Goal: Information Seeking & Learning: Learn about a topic

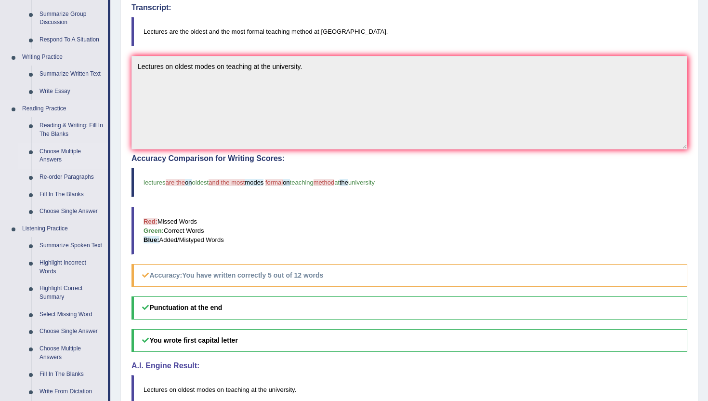
scroll to position [207, 0]
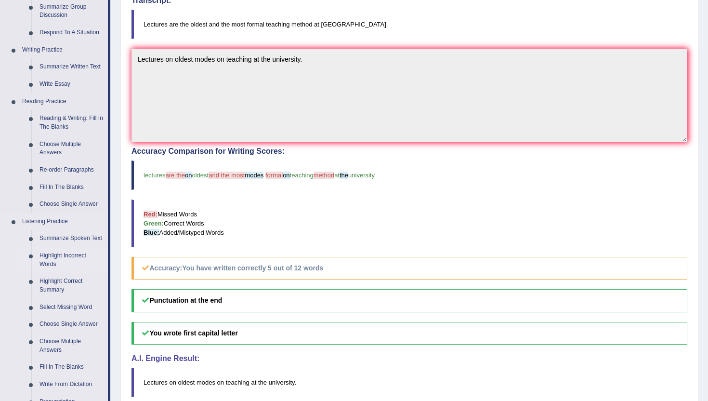
click at [77, 263] on link "Highlight Incorrect Words" at bounding box center [71, 260] width 73 height 26
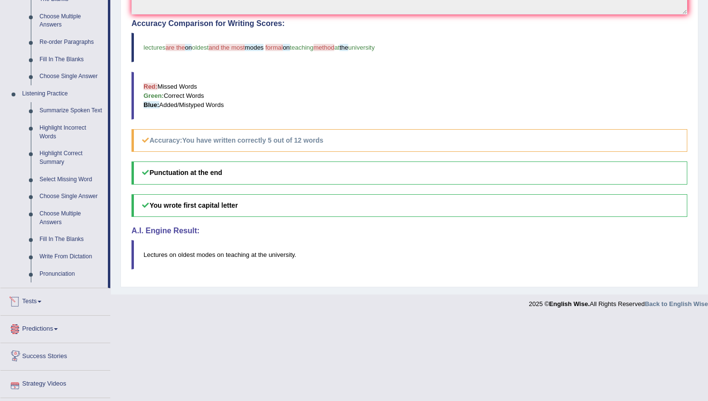
scroll to position [363, 0]
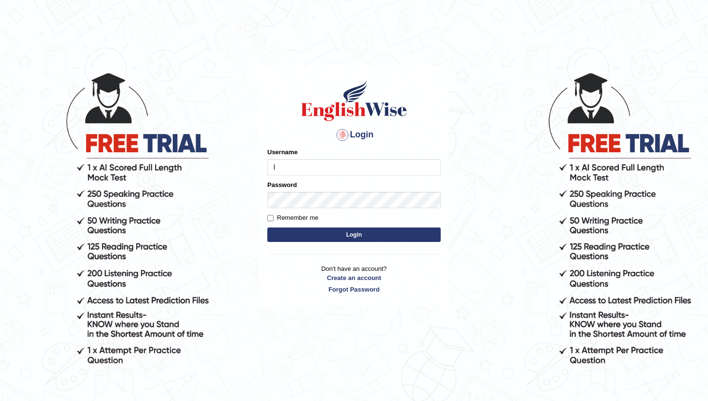
type input "lydiaN"
click at [375, 235] on button "Login" at bounding box center [353, 234] width 173 height 14
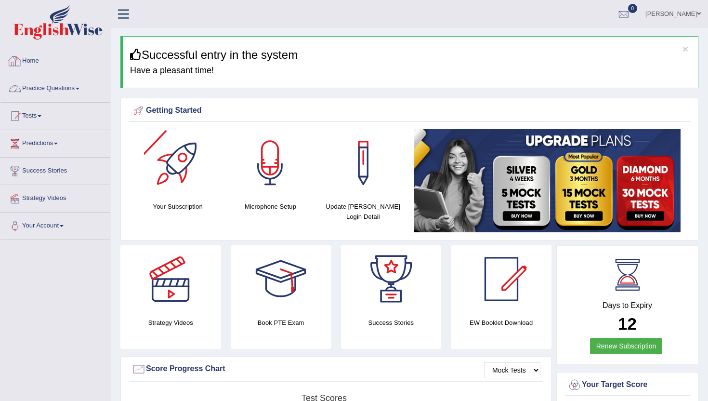
click at [93, 92] on link "Practice Questions" at bounding box center [55, 87] width 110 height 24
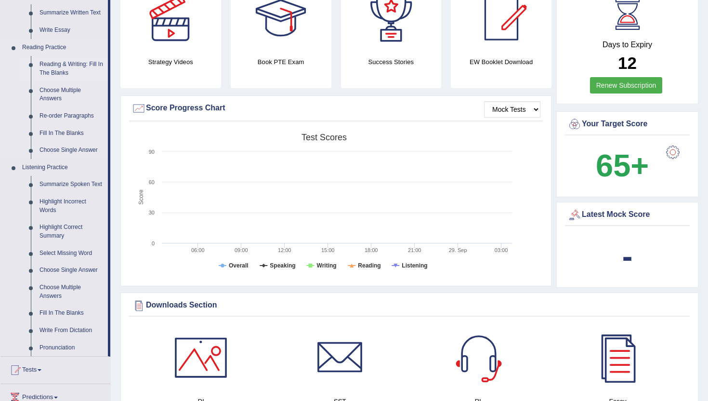
scroll to position [268, 0]
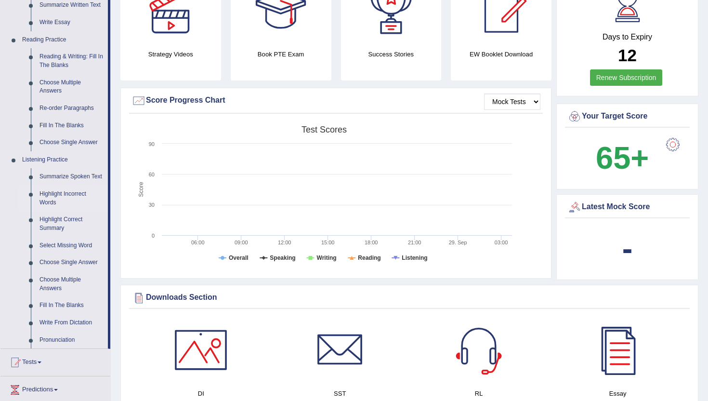
click at [72, 199] on link "Highlight Incorrect Words" at bounding box center [71, 199] width 73 height 26
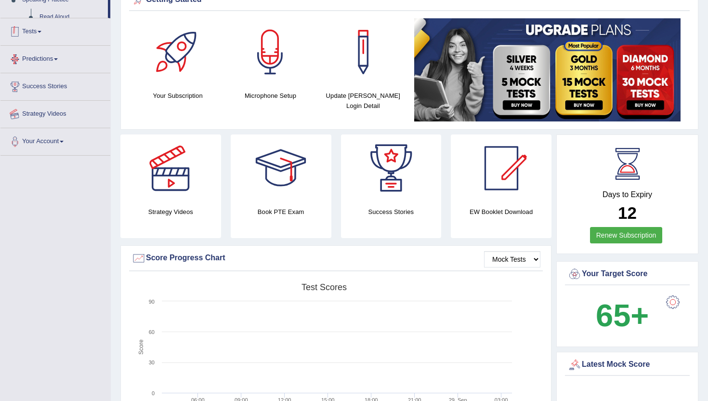
scroll to position [252, 0]
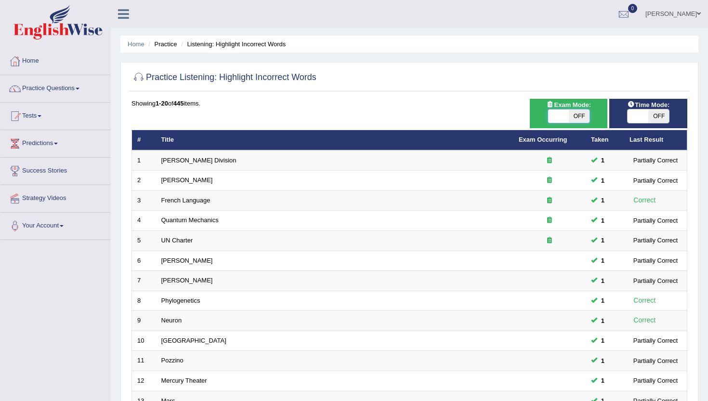
click at [551, 121] on span at bounding box center [558, 115] width 21 height 13
checkbox input "true"
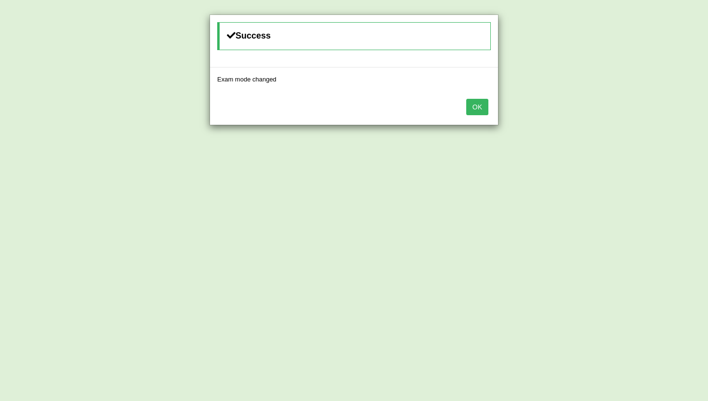
click at [478, 106] on button "OK" at bounding box center [477, 107] width 22 height 16
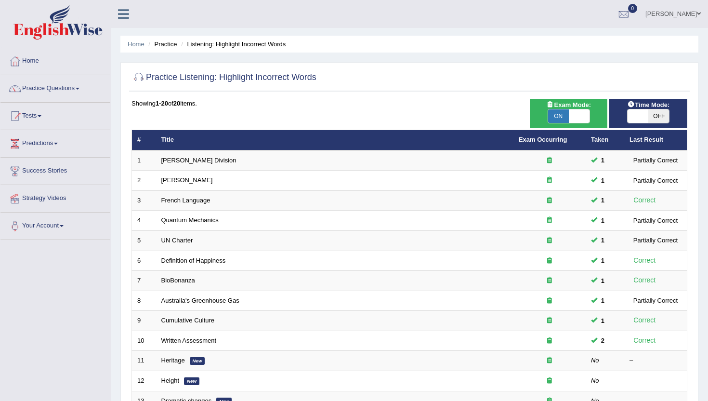
click at [640, 117] on span at bounding box center [638, 115] width 21 height 13
checkbox input "true"
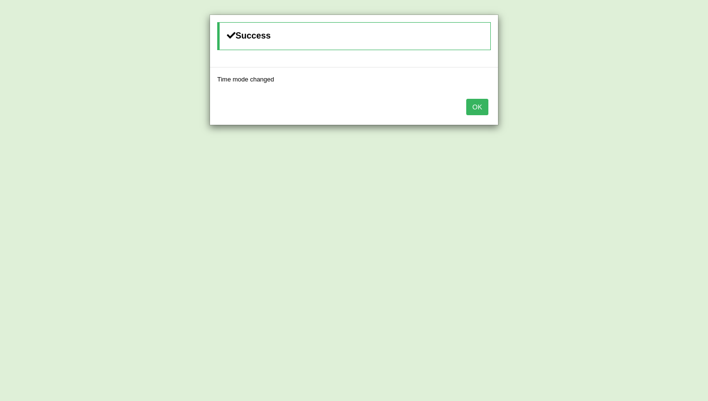
click at [479, 107] on button "OK" at bounding box center [477, 107] width 22 height 16
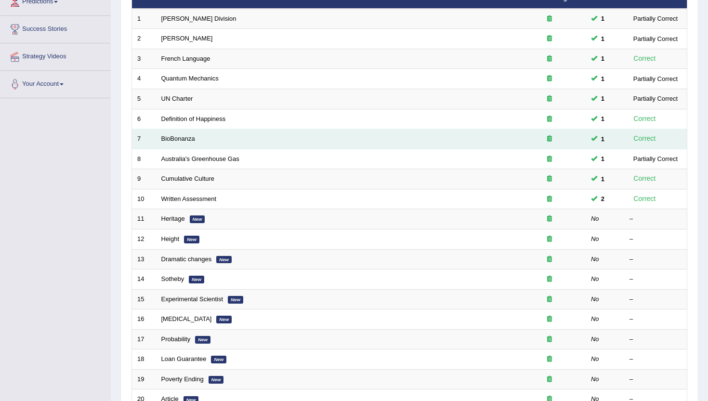
scroll to position [145, 0]
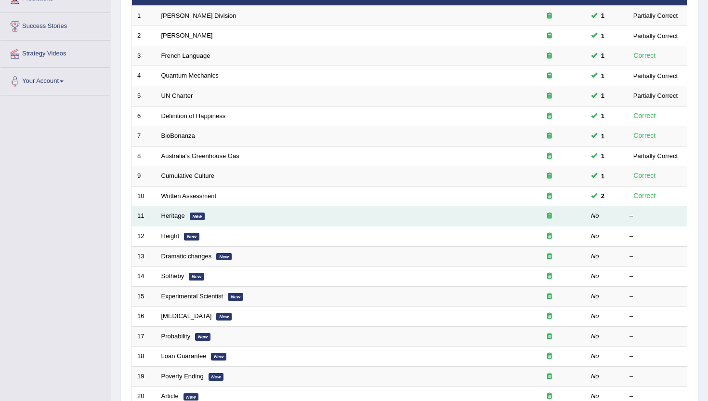
click at [470, 223] on td "Heritage New" at bounding box center [335, 216] width 358 height 20
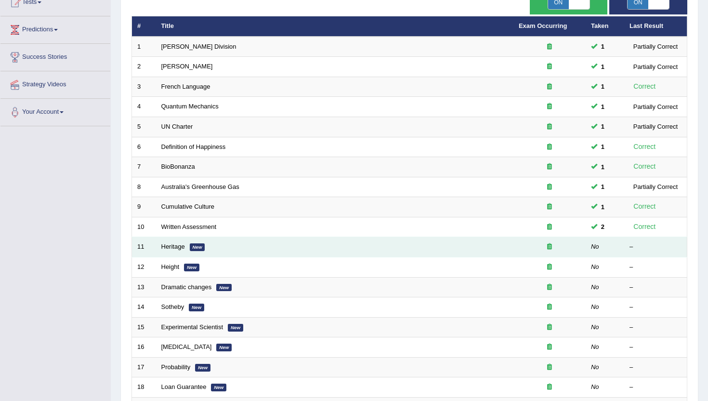
scroll to position [114, 0]
click at [179, 245] on link "Heritage" at bounding box center [173, 245] width 24 height 7
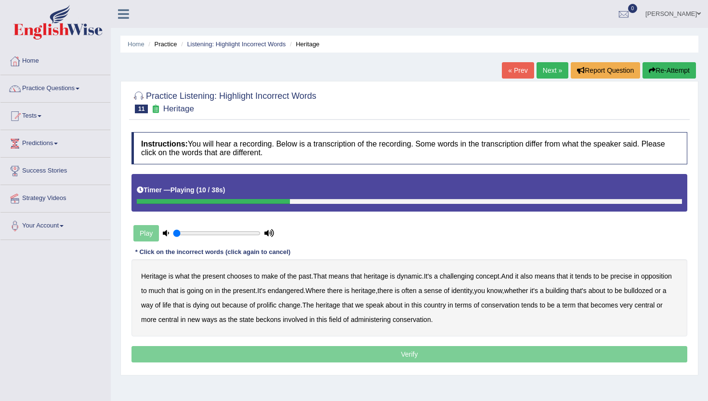
click at [512, 70] on link "« Prev" at bounding box center [518, 70] width 32 height 16
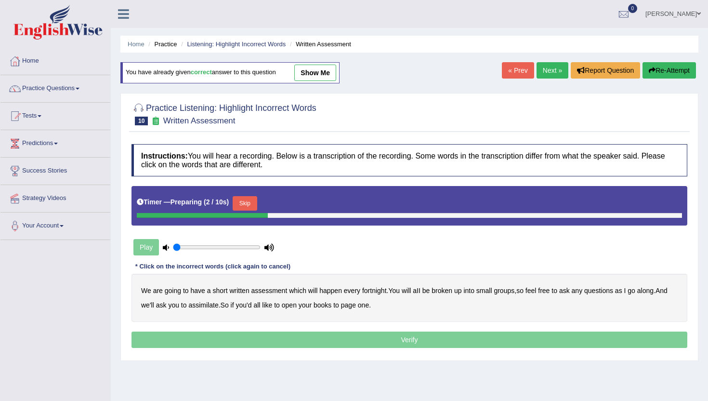
click at [550, 71] on link "Next »" at bounding box center [553, 70] width 32 height 16
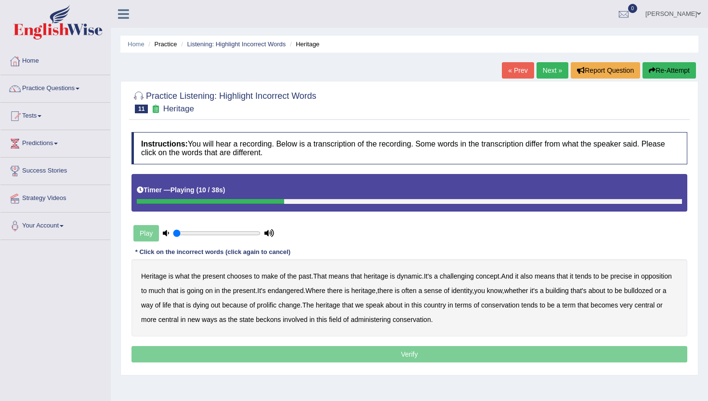
click at [457, 278] on b "challenging" at bounding box center [457, 276] width 34 height 8
click at [632, 275] on b "precise" at bounding box center [622, 276] width 22 height 8
click at [472, 292] on b "identity" at bounding box center [461, 291] width 21 height 8
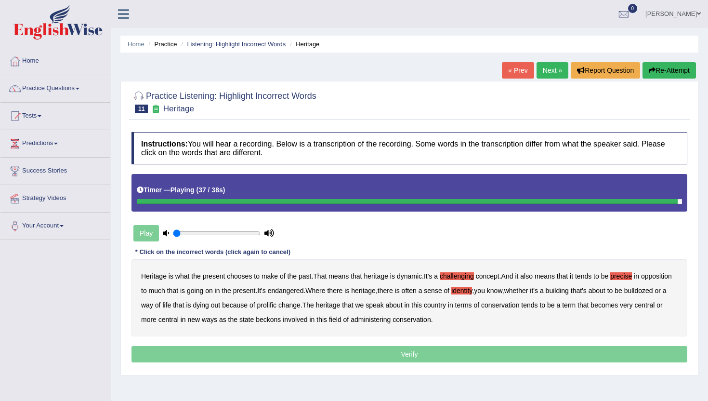
click at [367, 358] on p "Verify" at bounding box center [410, 354] width 556 height 16
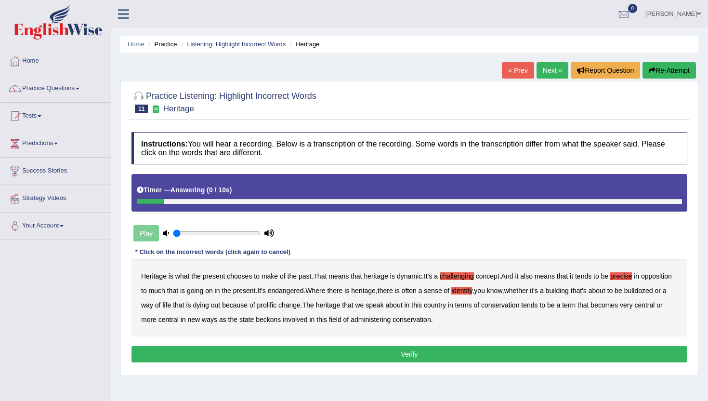
click at [367, 358] on button "Verify" at bounding box center [410, 354] width 556 height 16
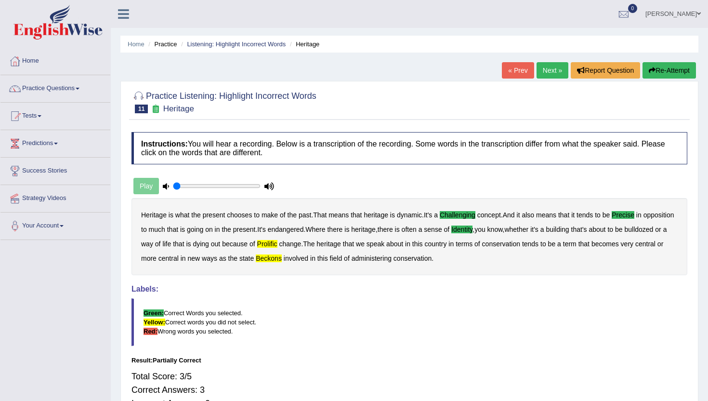
click at [546, 74] on link "Next »" at bounding box center [553, 70] width 32 height 16
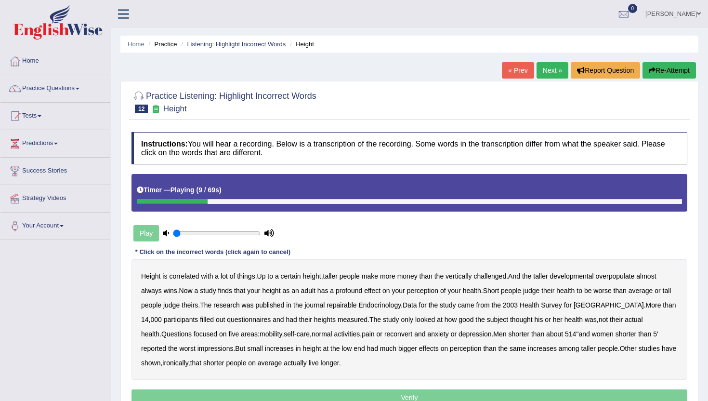
click at [574, 277] on b "developmental" at bounding box center [572, 276] width 44 height 8
click at [356, 302] on b "repairable" at bounding box center [342, 305] width 30 height 8
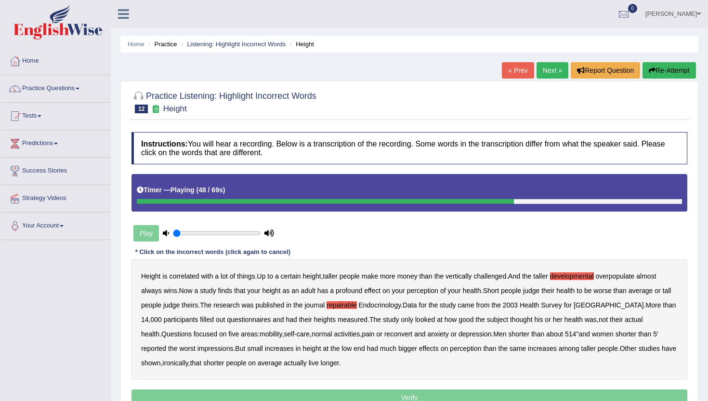
click at [389, 335] on b "reconvert" at bounding box center [399, 334] width 28 height 8
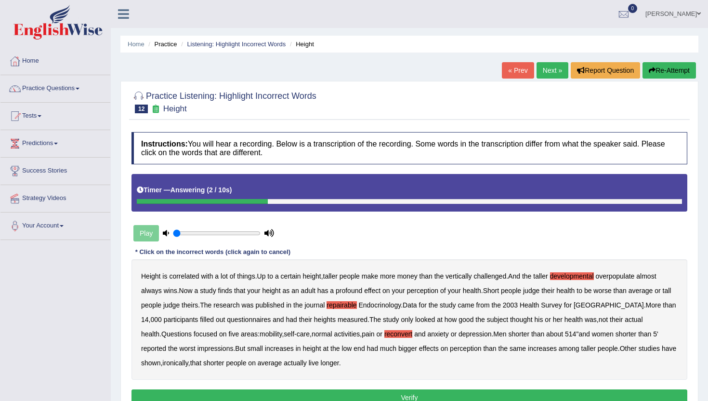
click at [337, 393] on button "Verify" at bounding box center [410, 397] width 556 height 16
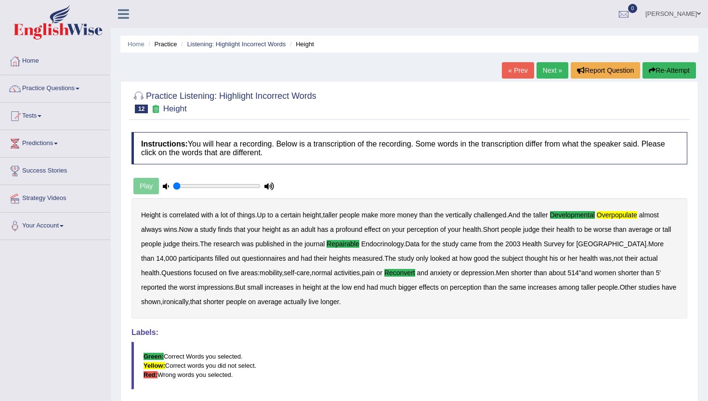
click at [550, 77] on link "Next »" at bounding box center [553, 70] width 32 height 16
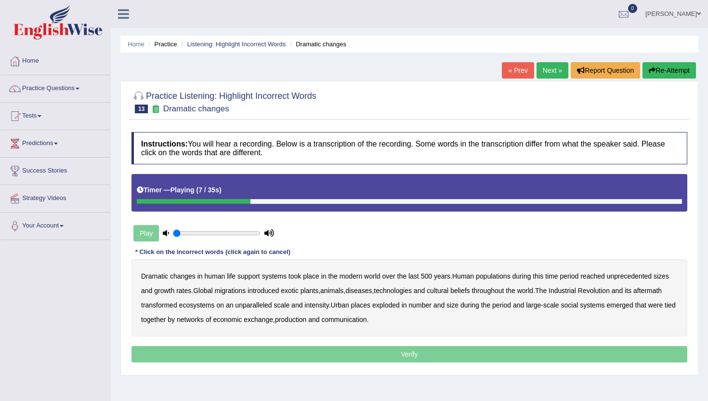
click at [504, 274] on b "populations" at bounding box center [493, 276] width 35 height 8
click at [370, 292] on b "diseases" at bounding box center [358, 291] width 27 height 8
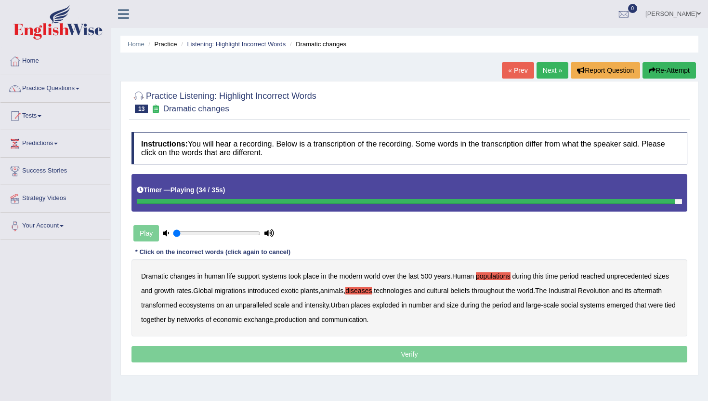
click at [304, 319] on b "production" at bounding box center [290, 320] width 31 height 8
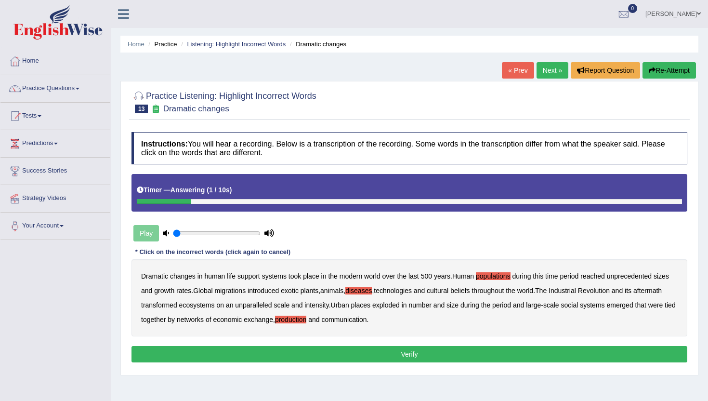
click at [329, 351] on button "Verify" at bounding box center [410, 354] width 556 height 16
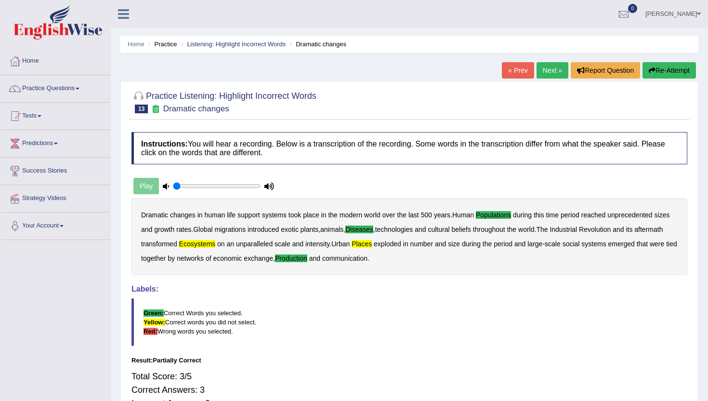
click at [553, 70] on link "Next »" at bounding box center [553, 70] width 32 height 16
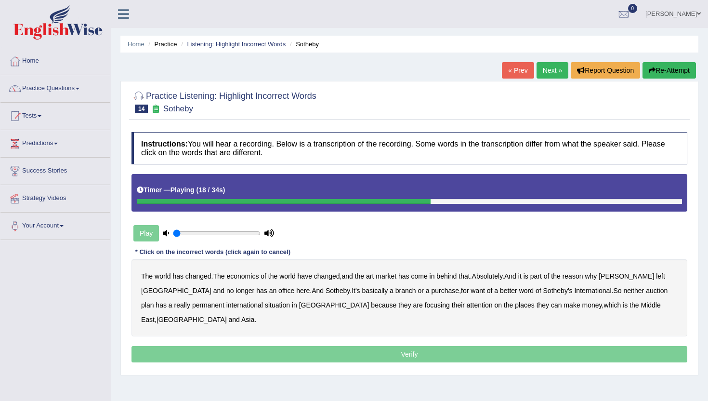
click at [432, 289] on b "purchase" at bounding box center [446, 291] width 28 height 8
click at [154, 301] on b "plan" at bounding box center [147, 305] width 13 height 8
click at [265, 305] on b "situation" at bounding box center [277, 305] width 25 height 8
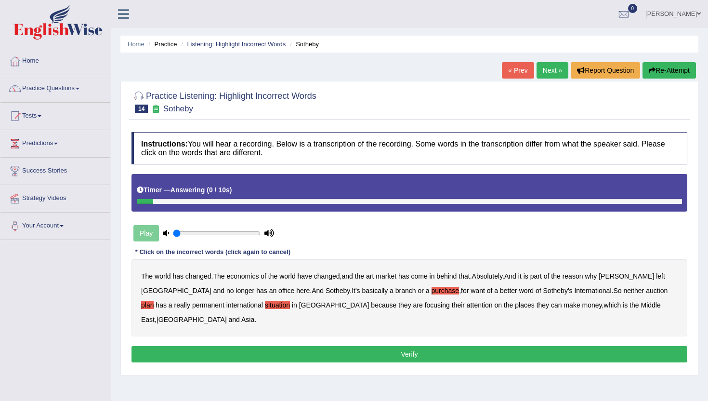
click at [528, 346] on button "Verify" at bounding box center [410, 354] width 556 height 16
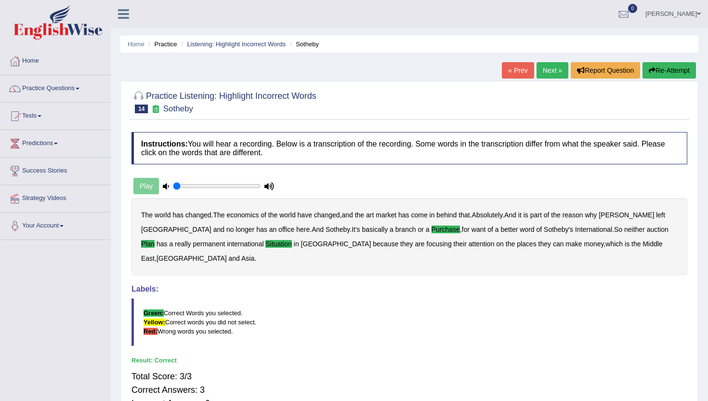
click at [544, 76] on link "Next »" at bounding box center [553, 70] width 32 height 16
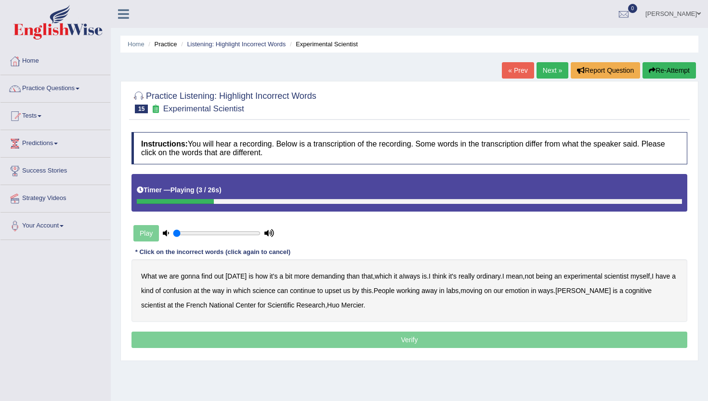
click at [327, 276] on b "demanding" at bounding box center [327, 276] width 33 height 8
click at [492, 276] on b "ordinary" at bounding box center [489, 276] width 24 height 8
click at [192, 291] on b "confusion" at bounding box center [177, 291] width 29 height 8
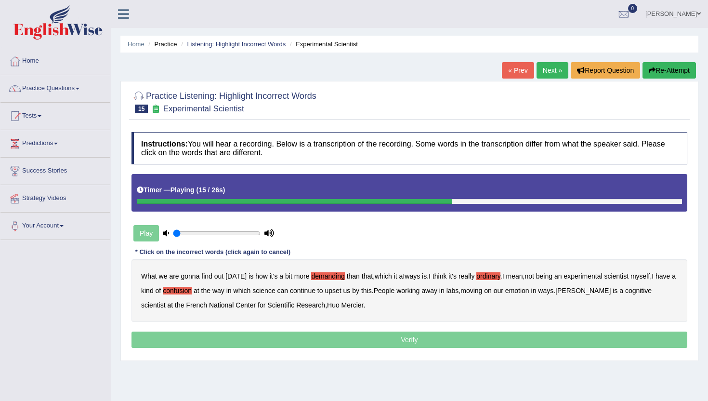
click at [341, 292] on b "upset" at bounding box center [333, 291] width 16 height 8
click at [530, 291] on b "emotion" at bounding box center [517, 291] width 24 height 8
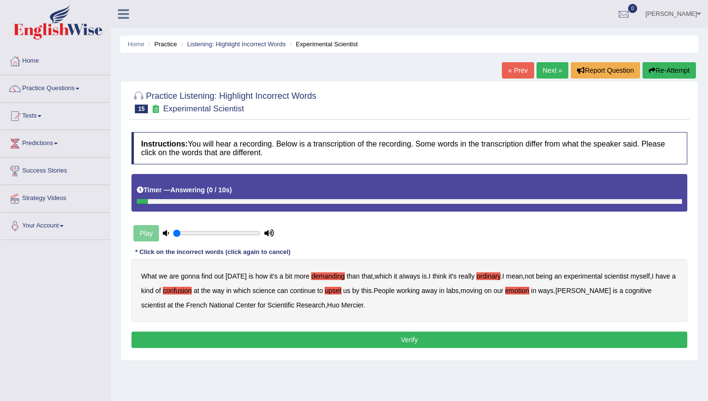
click at [321, 345] on button "Verify" at bounding box center [410, 340] width 556 height 16
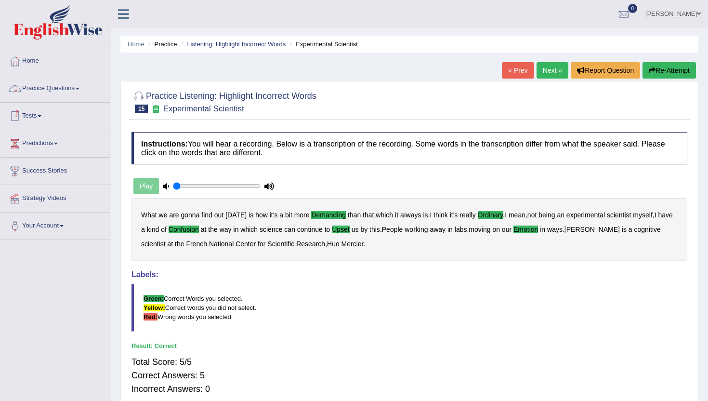
click at [31, 85] on link "Practice Questions" at bounding box center [55, 87] width 110 height 24
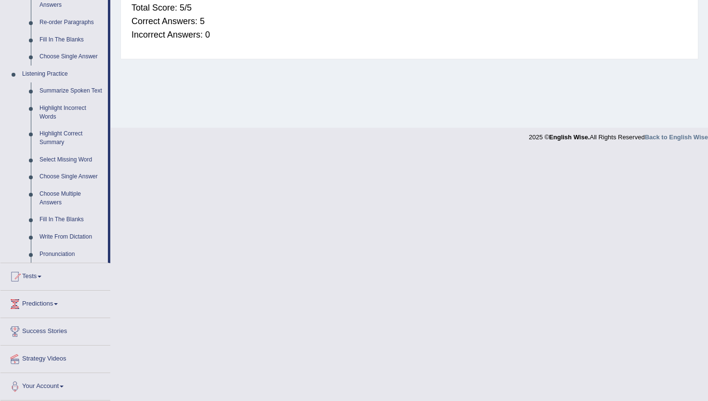
scroll to position [363, 0]
click at [64, 239] on link "Write From Dictation" at bounding box center [71, 236] width 73 height 17
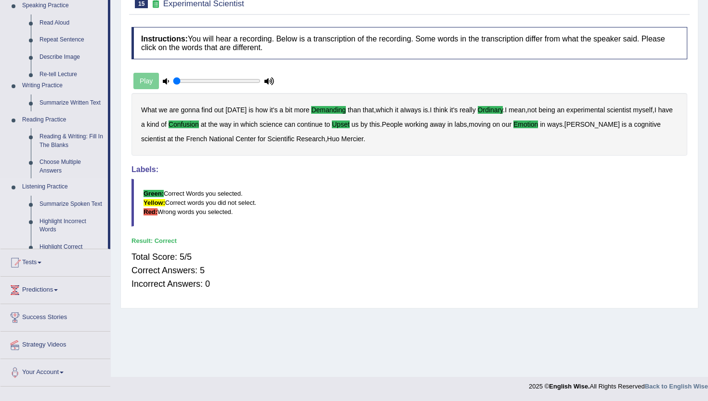
scroll to position [105, 0]
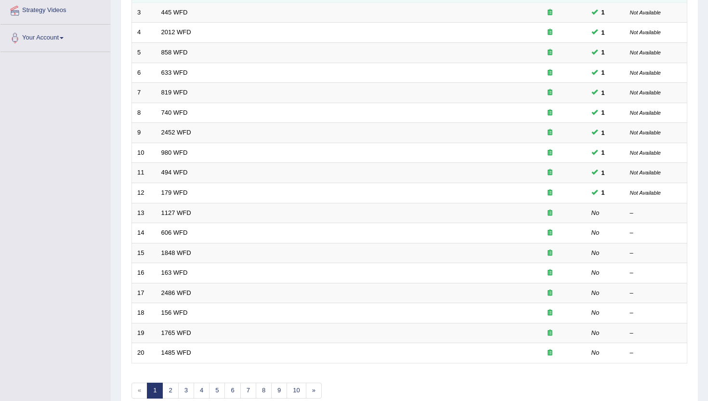
scroll to position [200, 0]
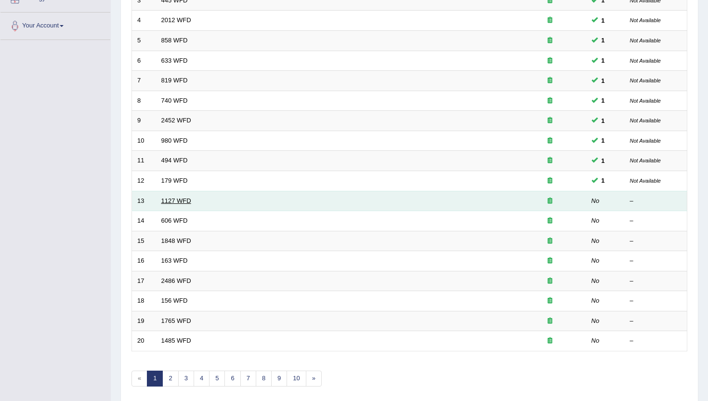
click at [187, 202] on link "1127 WFD" at bounding box center [176, 200] width 30 height 7
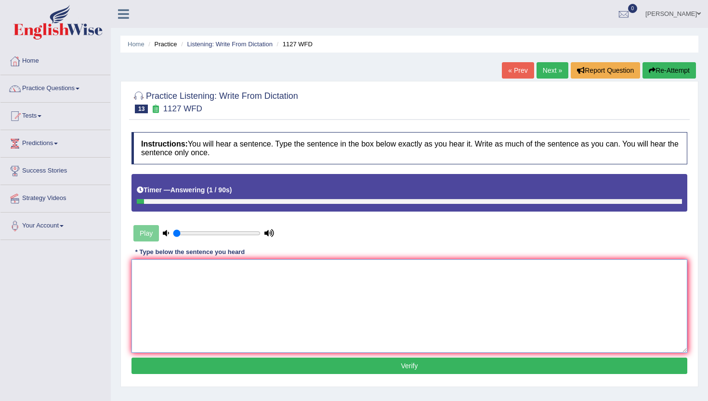
click at [226, 276] on textarea at bounding box center [410, 305] width 556 height 93
click at [139, 269] on textarea "fior many proffesions." at bounding box center [410, 305] width 556 height 93
click at [139, 269] on textarea "A university degree are requirementfior many proffesions." at bounding box center [410, 305] width 556 height 93
click at [244, 273] on textarea "A university degree are requirementfior many proffesions." at bounding box center [410, 305] width 556 height 93
click at [250, 272] on textarea "A university degree are requirement fior many proffesions." at bounding box center [410, 305] width 556 height 93
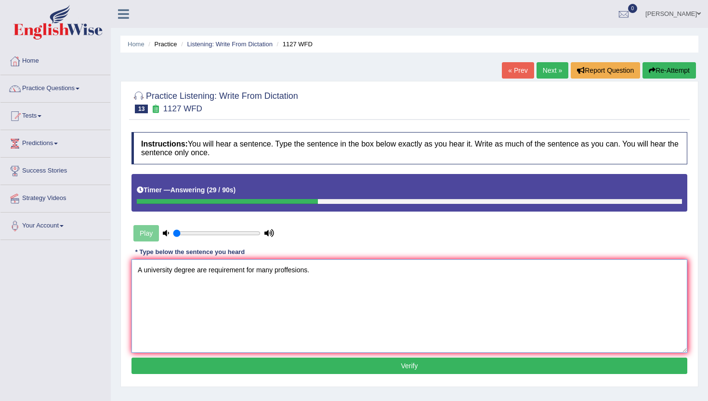
click at [289, 268] on textarea "A university degree are requirement for many proffesions." at bounding box center [410, 305] width 556 height 93
click at [292, 271] on textarea "A university degree are requirement for many profesions." at bounding box center [410, 305] width 556 height 93
click at [310, 269] on textarea "A university degree are requirement for many professions." at bounding box center [410, 305] width 556 height 93
type textarea "A university degree are requirement for many professions profession."
click at [342, 361] on button "Verify" at bounding box center [410, 366] width 556 height 16
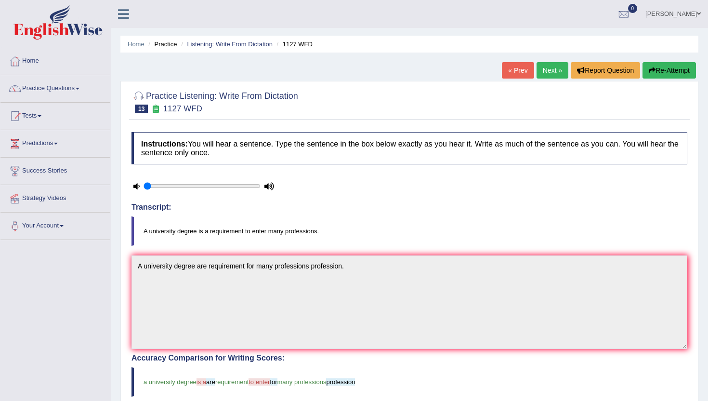
click at [549, 68] on link "Next »" at bounding box center [553, 70] width 32 height 16
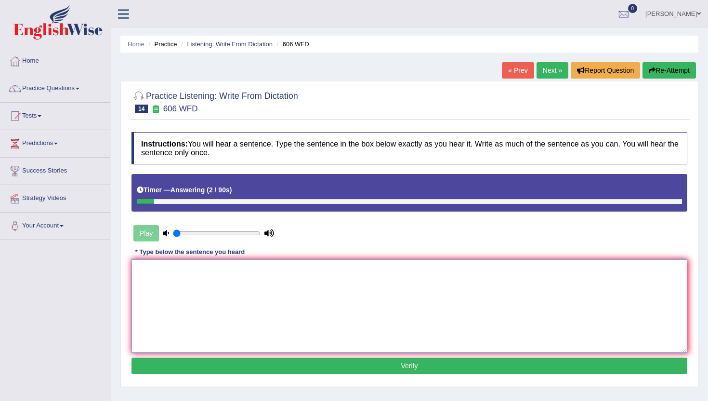
click at [501, 275] on textarea at bounding box center [410, 305] width 556 height 93
type textarea "Students are study languages are increase."
click at [491, 365] on button "Verify" at bounding box center [410, 366] width 556 height 16
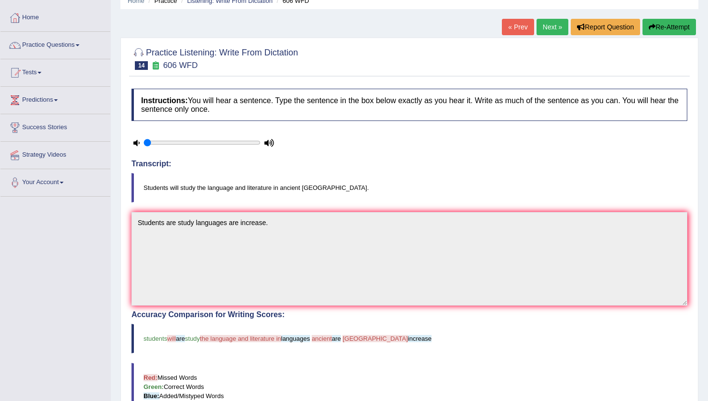
scroll to position [40, 0]
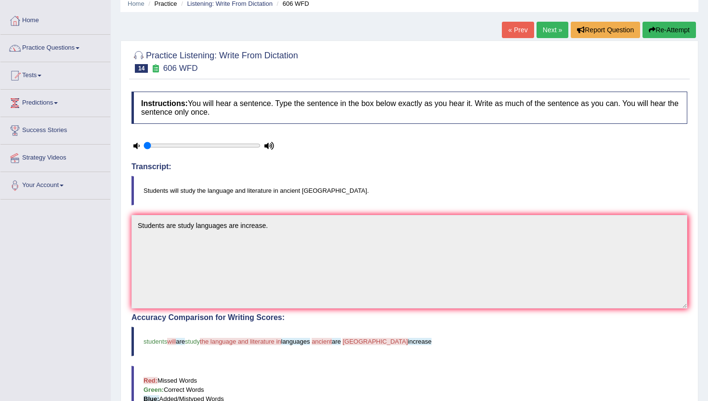
click at [542, 29] on link "Next »" at bounding box center [553, 30] width 32 height 16
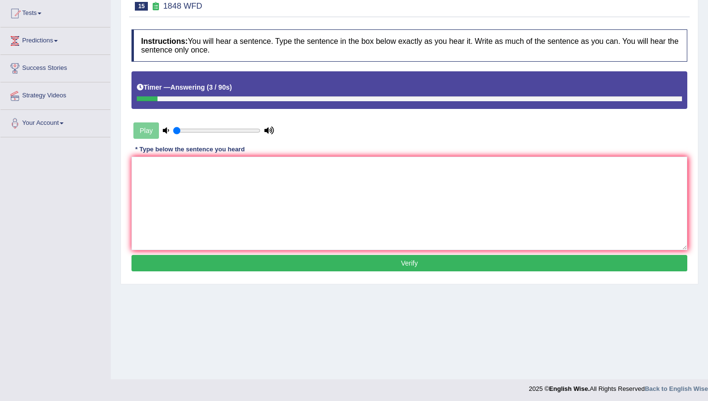
scroll to position [105, 0]
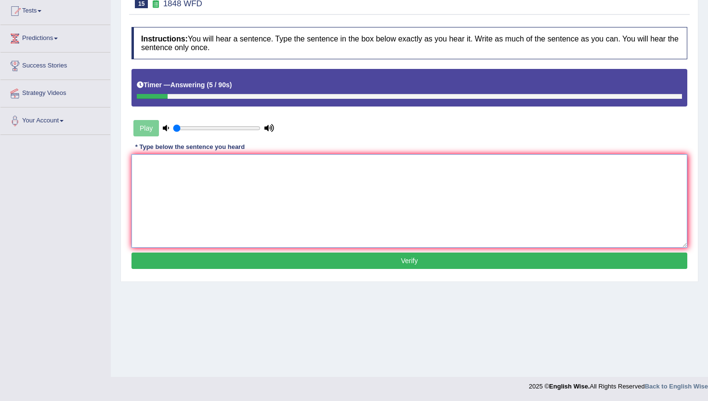
click at [479, 173] on textarea at bounding box center [410, 200] width 556 height 93
click at [138, 166] on textarea "to enroll the scores." at bounding box center [410, 200] width 556 height 93
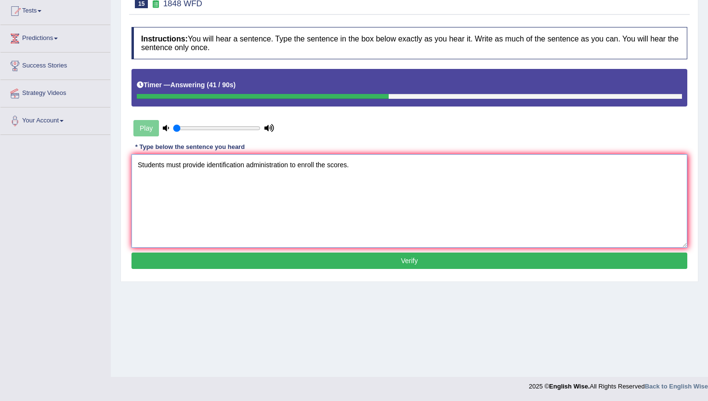
type textarea "Students must provide identification administration to enroll the scores."
click at [254, 260] on button "Verify" at bounding box center [410, 260] width 556 height 16
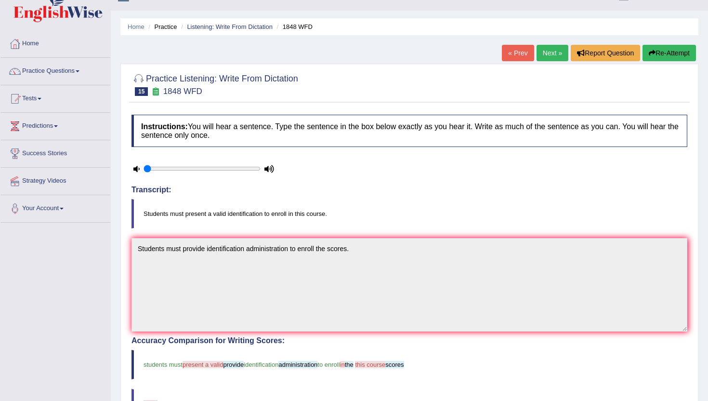
scroll to position [0, 0]
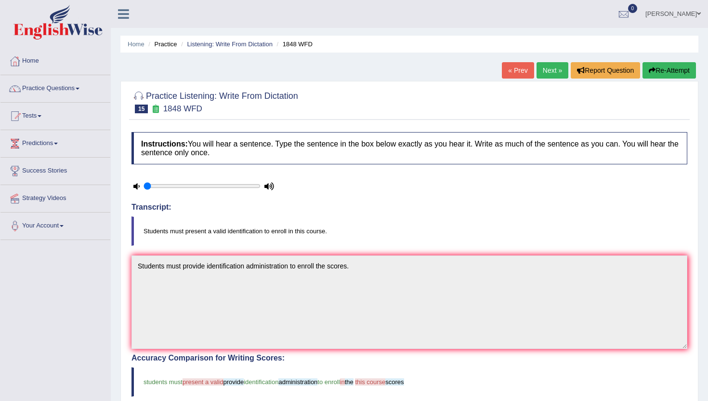
click at [546, 68] on link "Next »" at bounding box center [553, 70] width 32 height 16
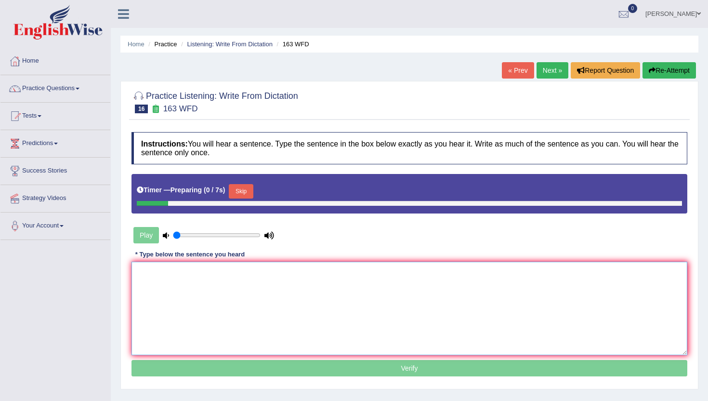
click at [289, 274] on textarea at bounding box center [410, 308] width 556 height 93
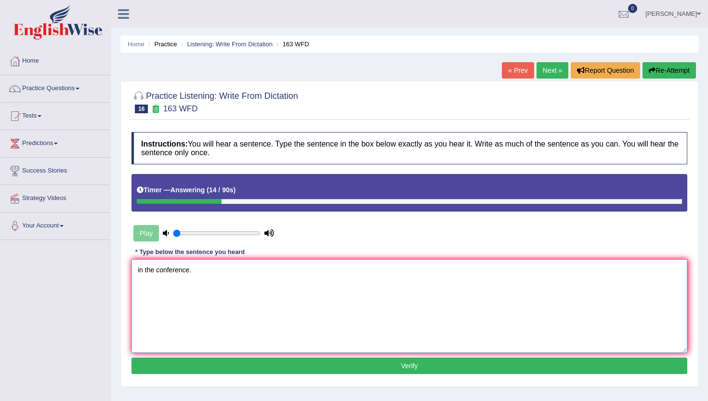
click at [137, 272] on textarea "in the conference." at bounding box center [410, 305] width 556 height 93
type textarea "A number of assignment will be submitt in the conference."
click at [323, 364] on button "Verify" at bounding box center [410, 366] width 556 height 16
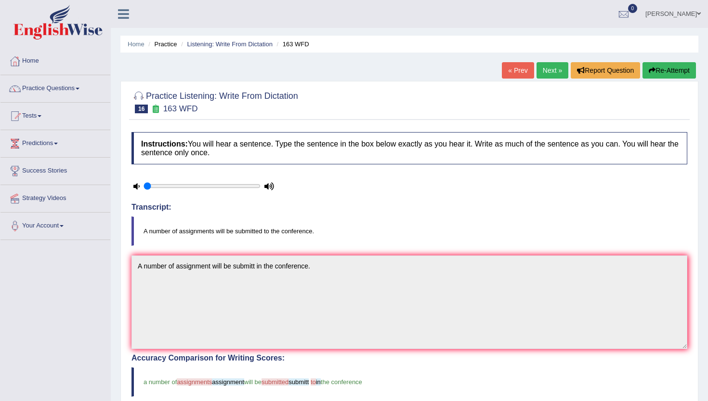
click at [550, 73] on link "Next »" at bounding box center [553, 70] width 32 height 16
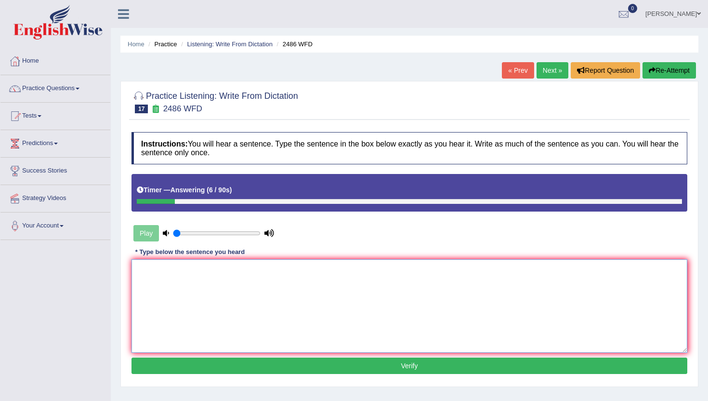
click at [507, 270] on textarea at bounding box center [410, 305] width 556 height 93
click at [137, 271] on textarea "accross to the world." at bounding box center [410, 305] width 556 height 93
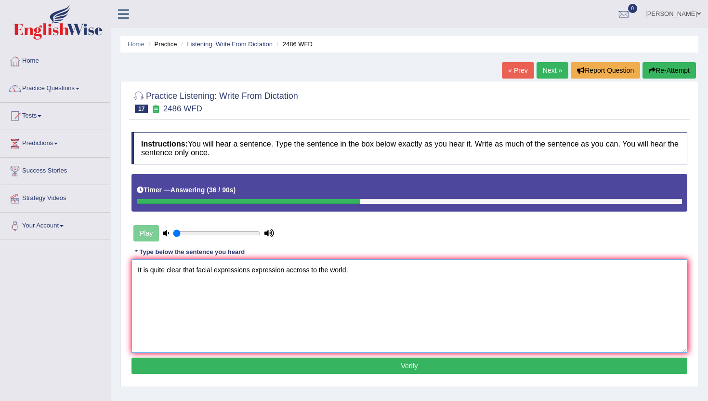
click at [296, 271] on textarea "It is quite clear that facial expressions expression accross to the world." at bounding box center [410, 305] width 556 height 93
click at [310, 272] on textarea "It is quite clear that facial expressions expression across to the world." at bounding box center [410, 305] width 556 height 93
type textarea "It is quite clear that facial expressions expression across accross to the worl…"
click at [343, 373] on button "Verify" at bounding box center [410, 366] width 556 height 16
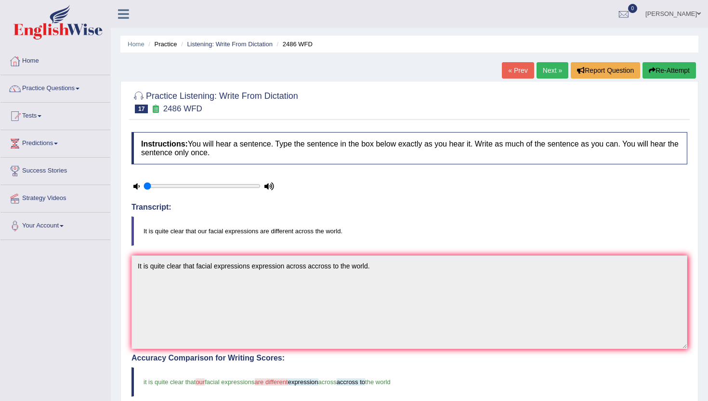
click at [548, 72] on link "Next »" at bounding box center [553, 70] width 32 height 16
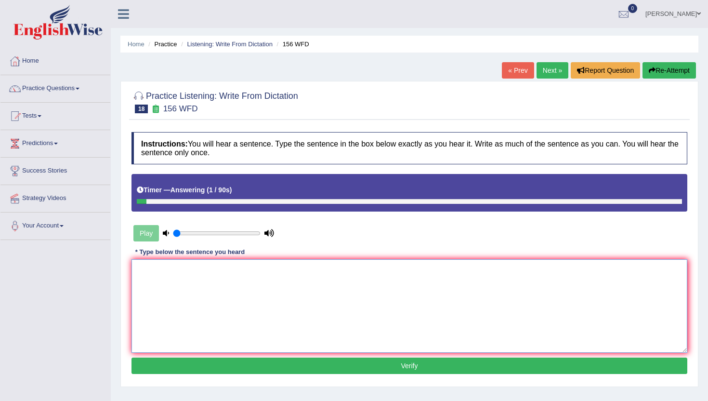
click at [248, 301] on textarea at bounding box center [410, 305] width 556 height 93
type textarea "All the assignments are due by tomorrow."
click at [266, 364] on button "Verify" at bounding box center [410, 366] width 556 height 16
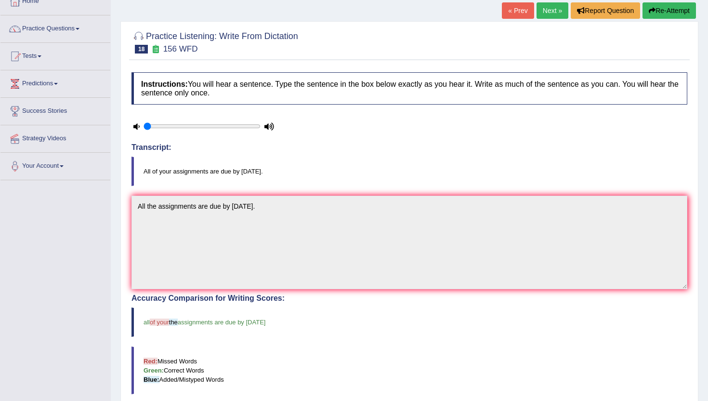
scroll to position [58, 0]
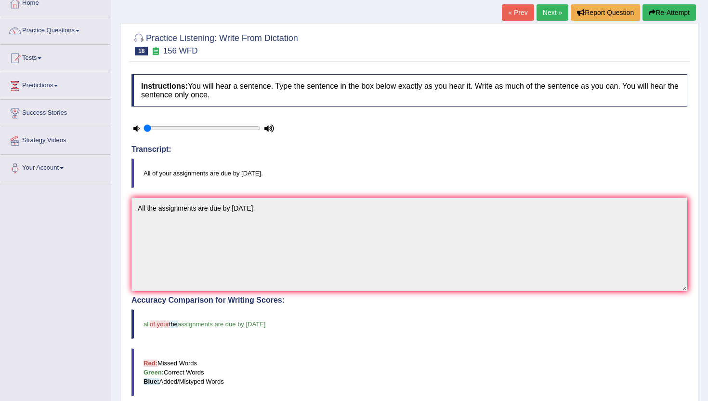
click at [551, 10] on link "Next »" at bounding box center [553, 12] width 32 height 16
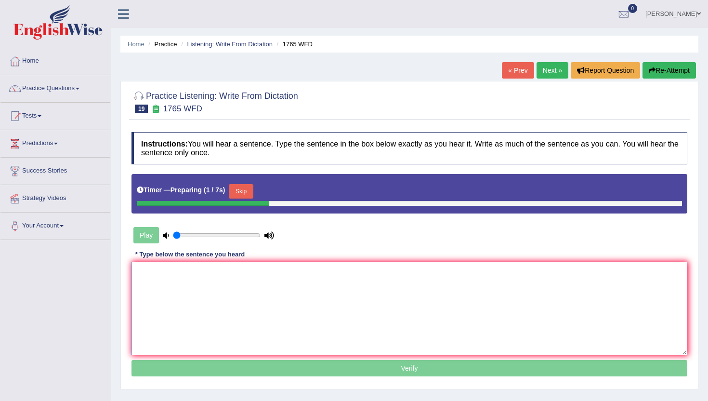
click at [262, 316] on textarea at bounding box center [410, 308] width 556 height 93
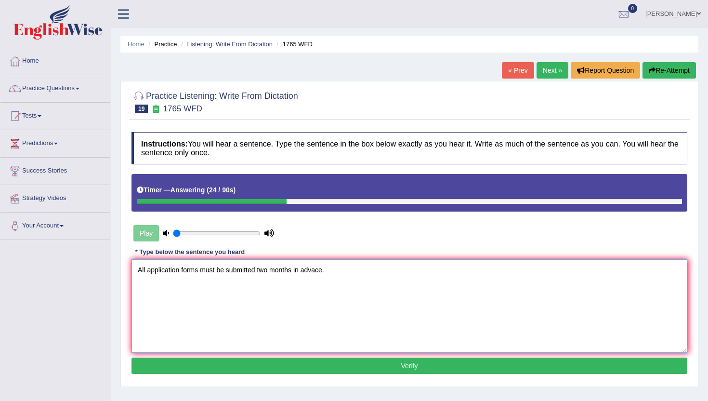
type textarea "All application forms must be submitted two months in advace."
click at [270, 362] on button "Verify" at bounding box center [410, 366] width 556 height 16
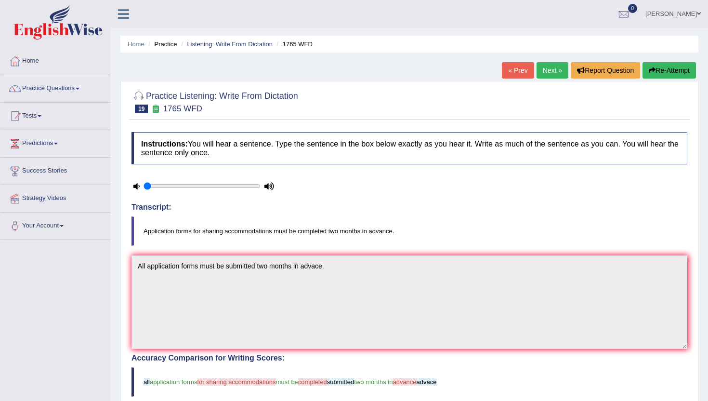
click at [549, 67] on link "Next »" at bounding box center [553, 70] width 32 height 16
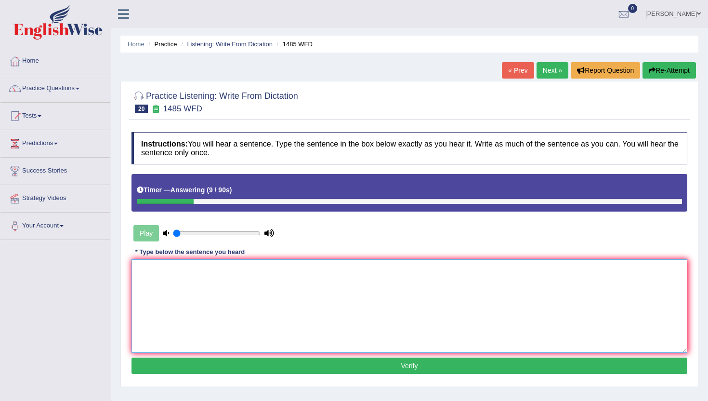
click at [466, 277] on textarea at bounding box center [410, 305] width 556 height 93
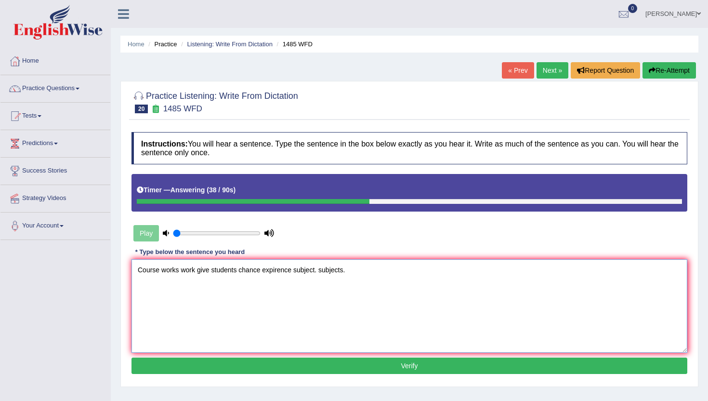
click at [318, 269] on textarea "Course works work give students chance expirence subject. subjects." at bounding box center [410, 305] width 556 height 93
click at [294, 268] on textarea "Course works work give students chance expirence subject subjects." at bounding box center [410, 305] width 556 height 93
click at [196, 270] on textarea "Course works work give students chance expirence the subject subjects." at bounding box center [410, 305] width 556 height 93
type textarea "Course works work give students chance expirence the subject subjects."
click at [292, 361] on button "Verify" at bounding box center [410, 366] width 556 height 16
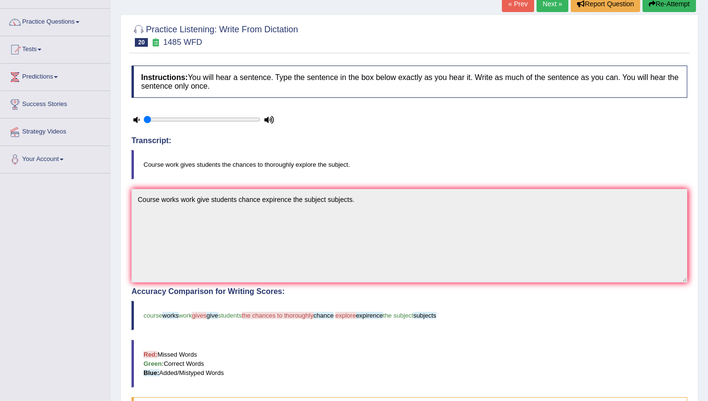
scroll to position [59, 0]
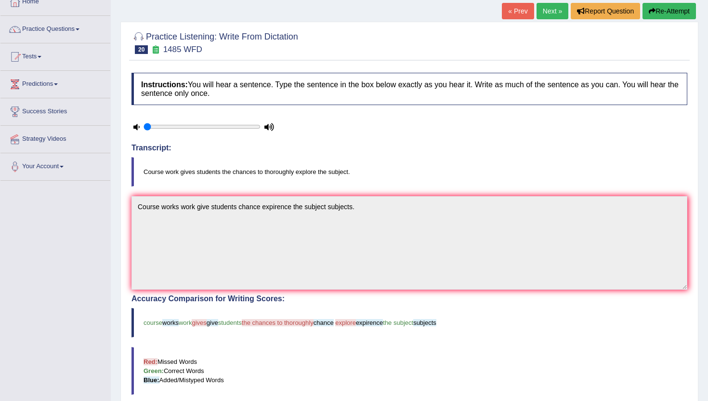
click at [547, 8] on link "Next »" at bounding box center [553, 11] width 32 height 16
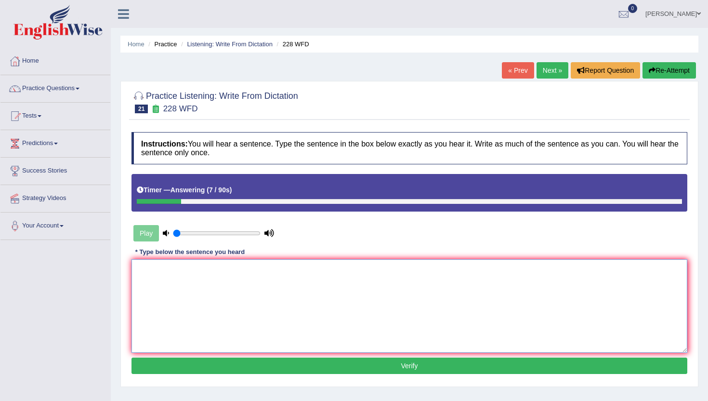
click at [462, 268] on textarea at bounding box center [410, 305] width 556 height 93
click at [244, 270] on textarea "Computer science become populer university course." at bounding box center [410, 305] width 556 height 93
click at [243, 269] on textarea "Computer science become populer university course." at bounding box center [410, 305] width 556 height 93
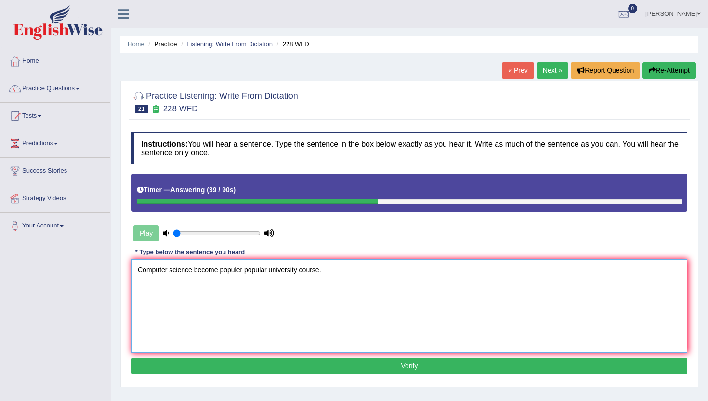
click at [300, 269] on textarea "Computer science become populer popular university course." at bounding box center [410, 305] width 556 height 93
type textarea "Computer science become populer popular university univercity course."
click at [313, 357] on div "Instructions: You will hear a sentence. Type the sentence in the box below exac…" at bounding box center [409, 254] width 561 height 254
click at [314, 367] on button "Verify" at bounding box center [410, 366] width 556 height 16
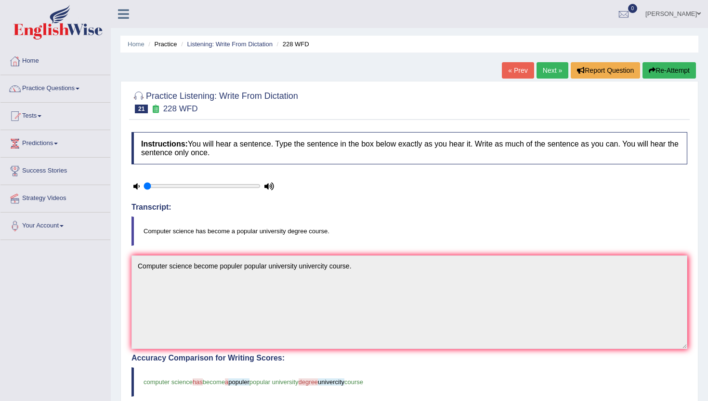
click at [554, 70] on link "Next »" at bounding box center [553, 70] width 32 height 16
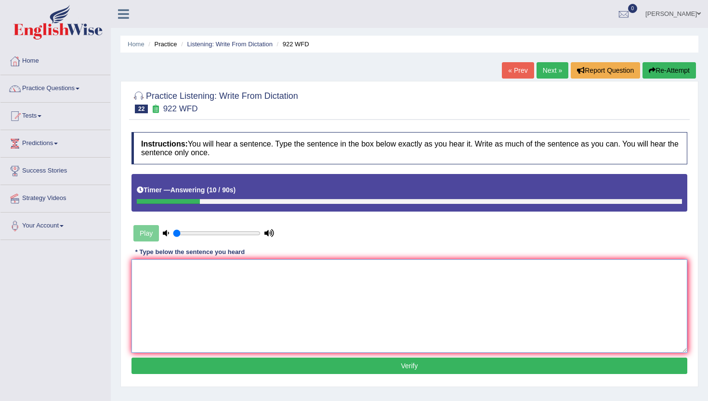
click at [425, 273] on textarea at bounding box center [410, 305] width 556 height 93
click at [284, 269] on textarea "Students that attending conference must be regitered first." at bounding box center [410, 305] width 556 height 93
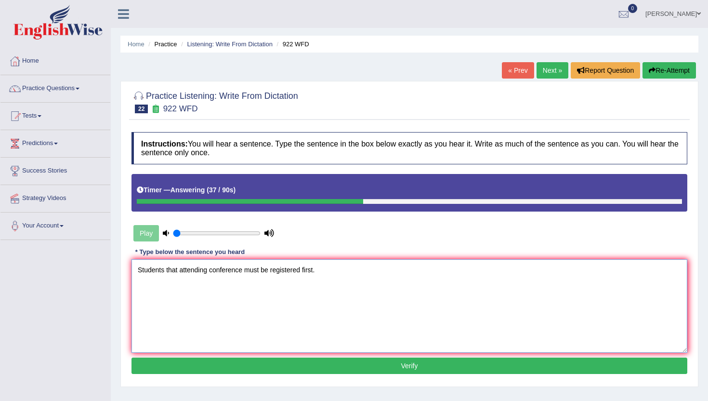
click at [304, 271] on textarea "Students that attending conference must be registered first." at bounding box center [410, 305] width 556 height 93
click at [166, 270] on textarea "Students that attending conference must be registered register first." at bounding box center [410, 305] width 556 height 93
click at [240, 358] on div "Instructions: You will hear a sentence. Type the sentence in the box below exac…" at bounding box center [409, 254] width 561 height 254
click at [235, 271] on textarea "Students student that attending conference must be registered register first." at bounding box center [410, 305] width 556 height 93
type textarea "Students student that attending the conference must be registered register firs…"
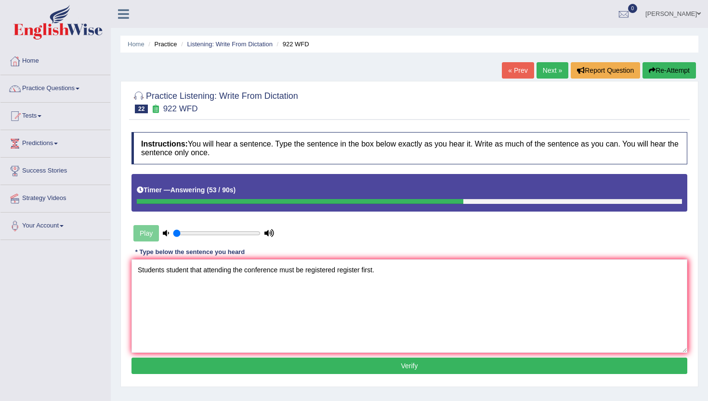
click at [262, 368] on button "Verify" at bounding box center [410, 366] width 556 height 16
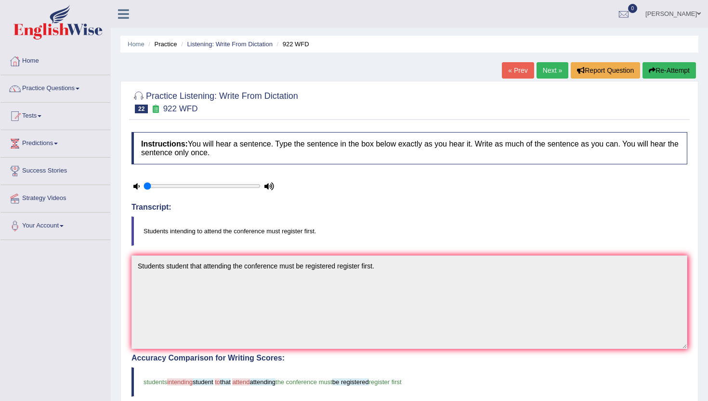
click at [555, 69] on link "Next »" at bounding box center [553, 70] width 32 height 16
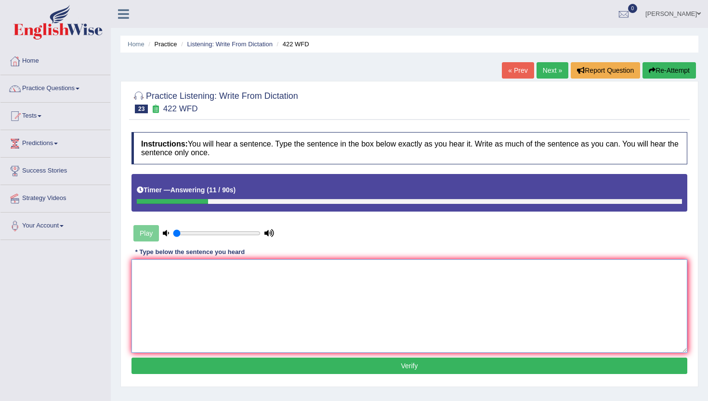
click at [442, 280] on textarea at bounding box center [410, 305] width 556 height 93
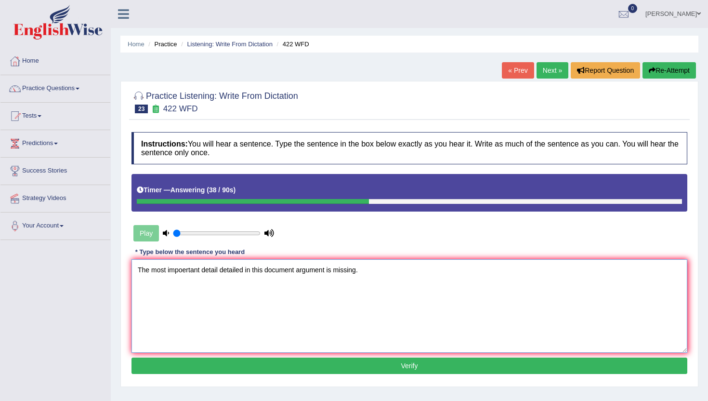
click at [185, 269] on textarea "The most impoertant detail detailed in this document argument is missing." at bounding box center [410, 305] width 556 height 93
type textarea "The most important detail detailed in this document argument is missing."
click at [269, 368] on button "Verify" at bounding box center [410, 366] width 556 height 16
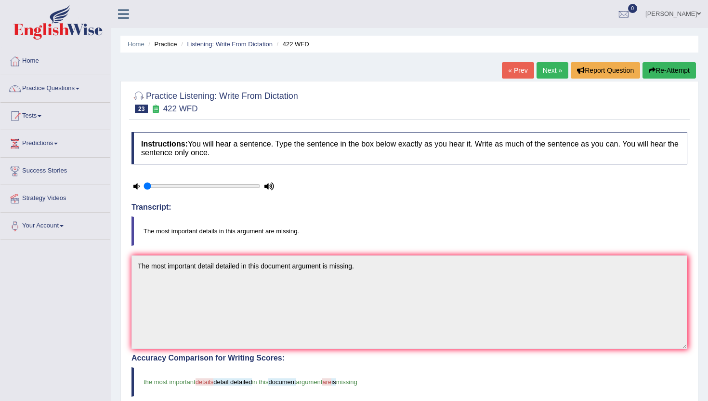
click at [549, 72] on link "Next »" at bounding box center [553, 70] width 32 height 16
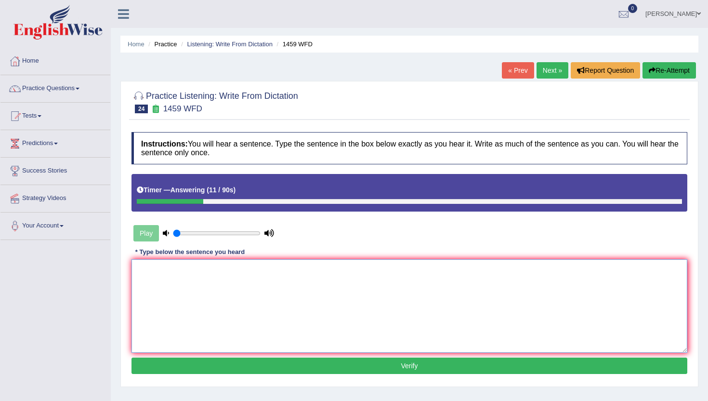
click at [473, 271] on textarea at bounding box center [410, 305] width 556 height 93
click at [182, 271] on textarea "All experiment and procedures been outlined and manual." at bounding box center [410, 305] width 556 height 93
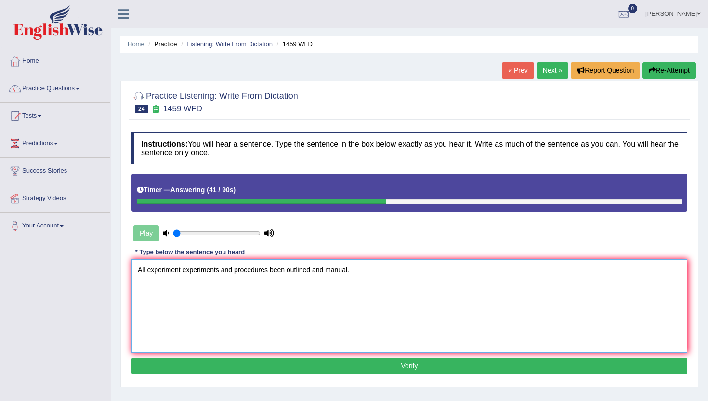
click at [236, 269] on textarea "All experiment experiments and procedures been outlined and manual." at bounding box center [410, 305] width 556 height 93
type textarea "All experiment experiments and procedure procedures been outlined and manual."
click at [333, 365] on button "Verify" at bounding box center [410, 366] width 556 height 16
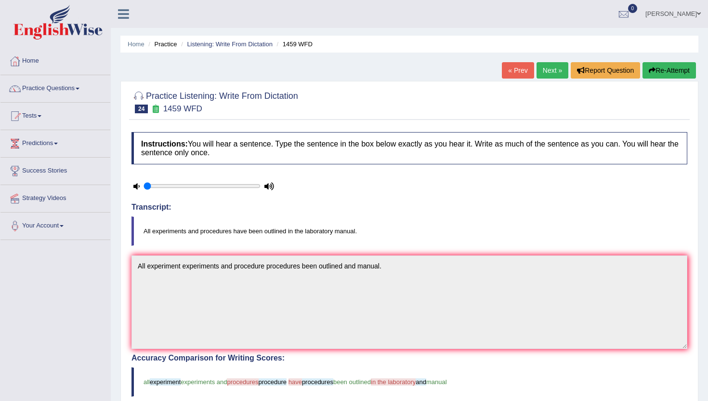
click at [553, 70] on link "Next »" at bounding box center [553, 70] width 32 height 16
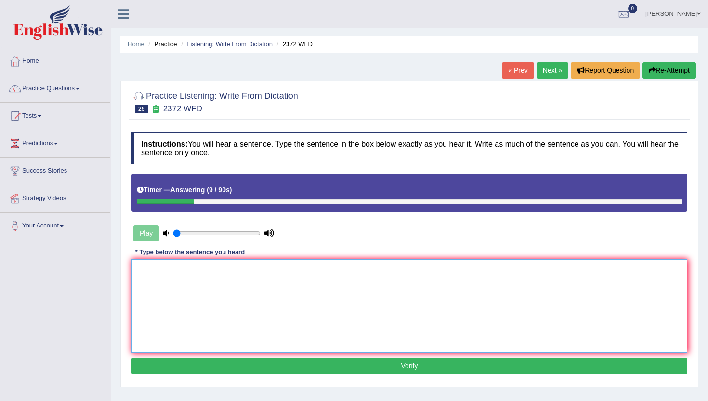
click at [392, 281] on textarea at bounding box center [410, 305] width 556 height 93
click at [239, 272] on textarea "We must handed our assignment by the end of this semester." at bounding box center [410, 305] width 556 height 93
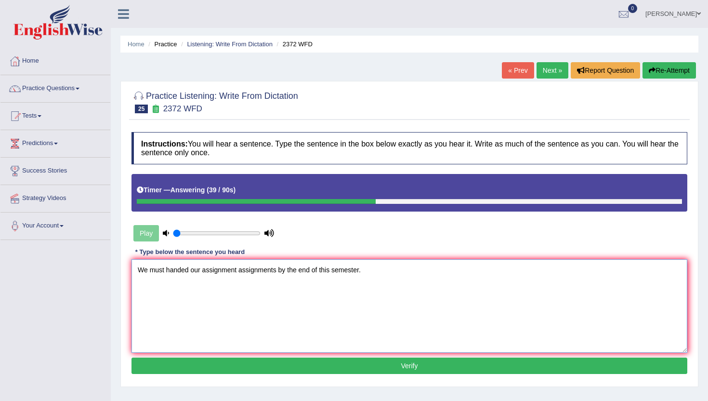
type textarea "We must handed our assignment assignments by the end of this semester."
click at [262, 368] on button "Verify" at bounding box center [410, 366] width 556 height 16
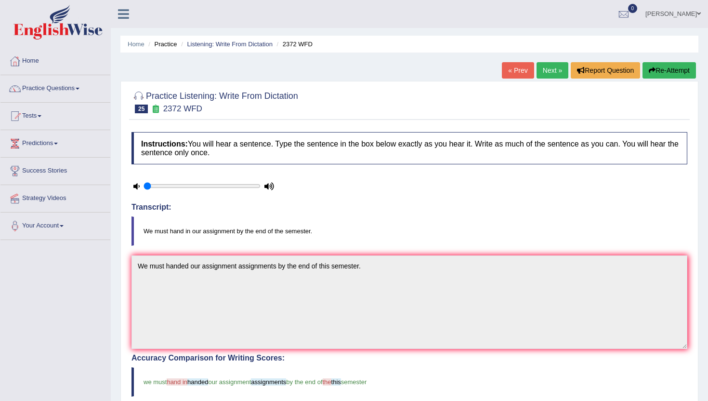
click at [548, 65] on link "Next »" at bounding box center [553, 70] width 32 height 16
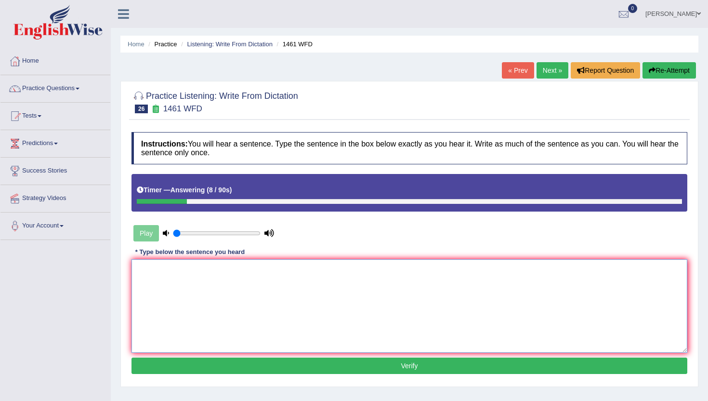
click at [200, 285] on textarea at bounding box center [410, 305] width 556 height 93
click at [180, 270] on textarea "My sister runs a business about small toys toy." at bounding box center [410, 305] width 556 height 93
type textarea "My sister runs off a business about small toys toy."
click at [273, 359] on button "Verify" at bounding box center [410, 366] width 556 height 16
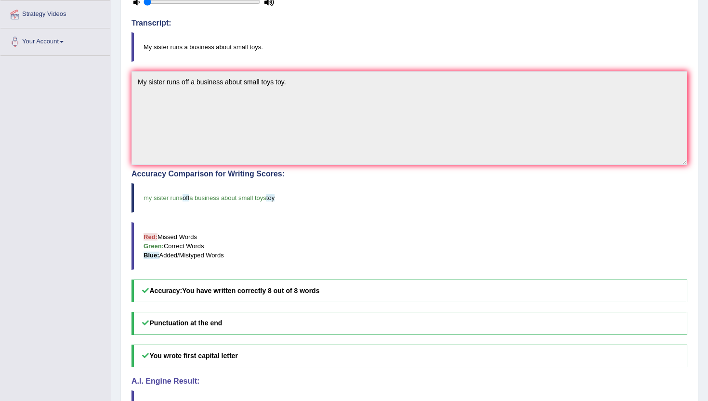
scroll to position [186, 0]
